Goal: Find specific page/section

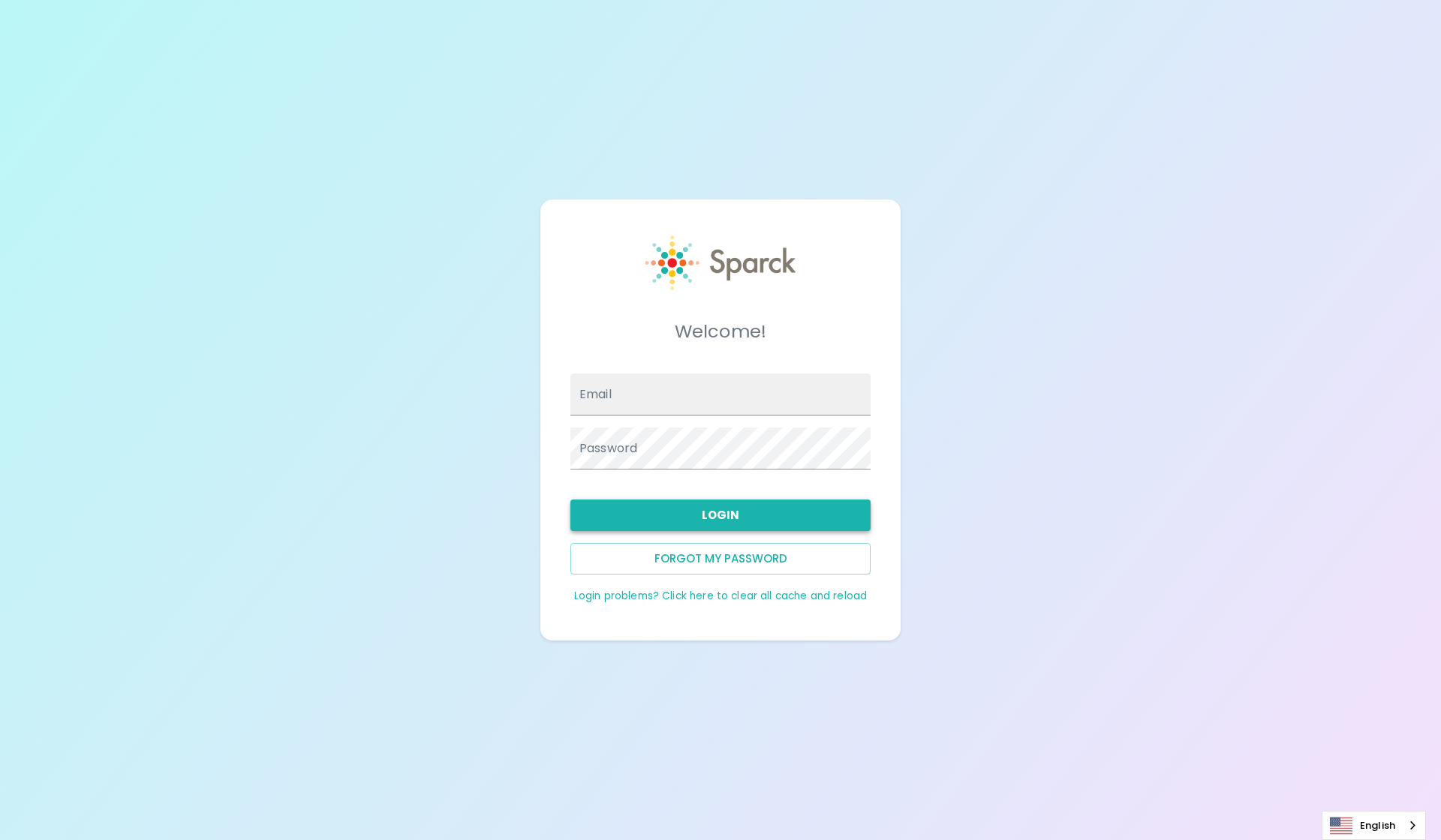
type input "[EMAIL_ADDRESS][DOMAIN_NAME]"
click at [765, 512] on button "Login" at bounding box center [720, 515] width 300 height 31
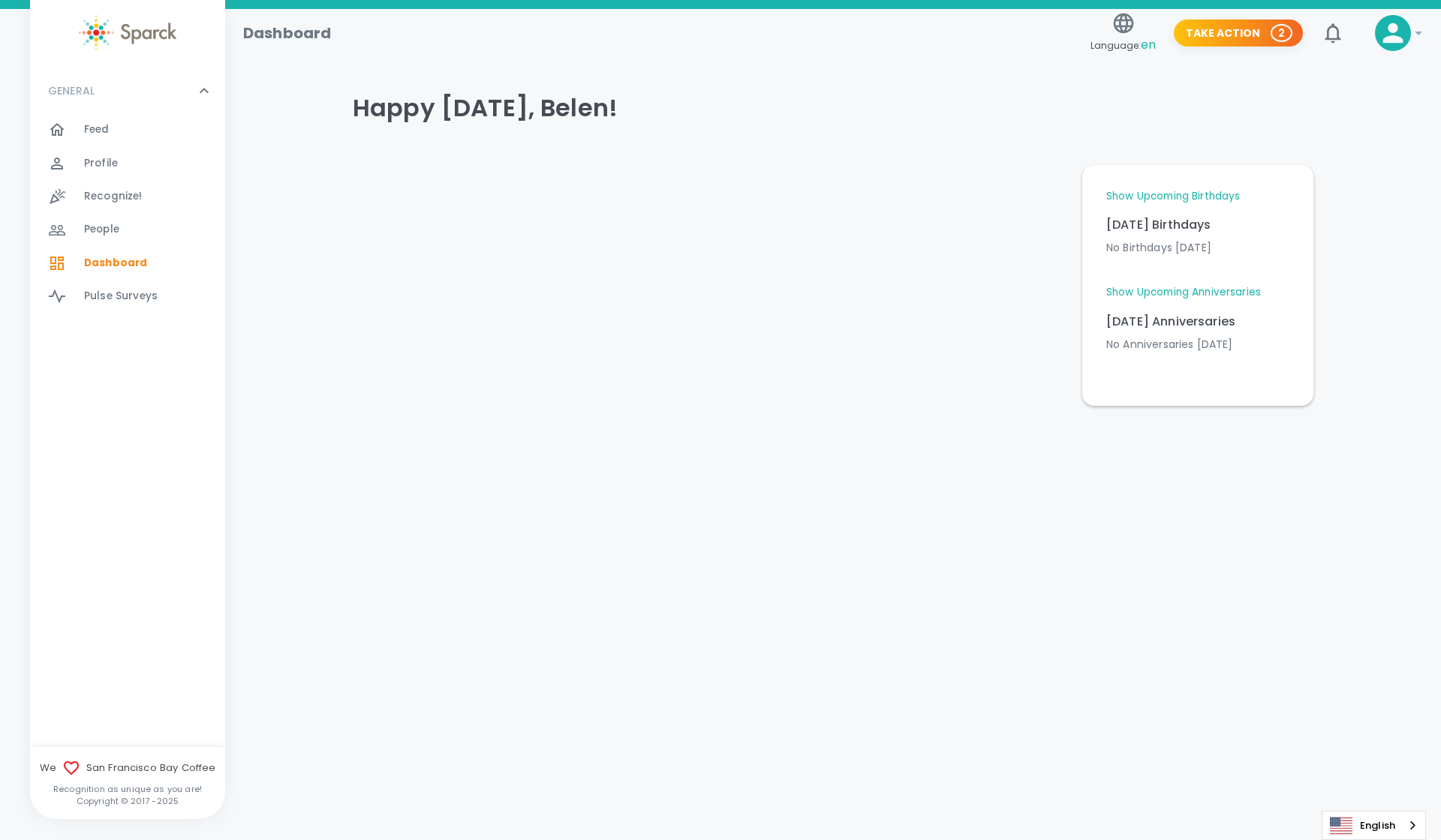
click at [1222, 198] on link "Show Upcoming Birthdays" at bounding box center [1173, 197] width 134 height 15
